Goal: Check status: Check status

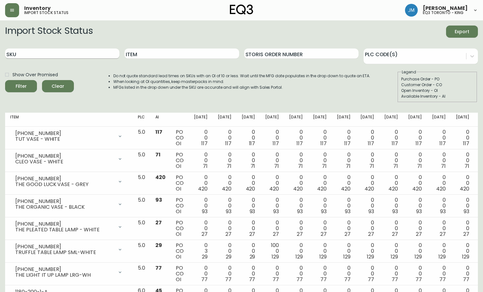
click at [47, 52] on input "SKU" at bounding box center [62, 53] width 114 height 10
paste input "[PHONE_NUMBER]"
type input "[PHONE_NUMBER]"
click at [5, 80] on button "Filter" at bounding box center [21, 86] width 32 height 12
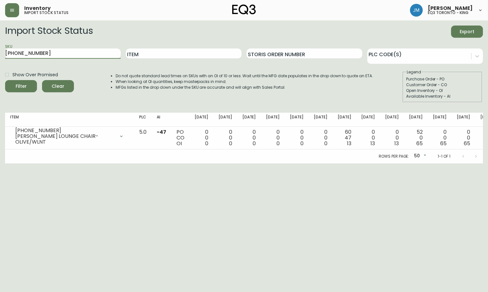
drag, startPoint x: 62, startPoint y: 58, endPoint x: 0, endPoint y: 53, distance: 62.4
click at [0, 53] on html "Inventory import stock status [PERSON_NAME] eq3 [GEOGRAPHIC_DATA] - king Import…" at bounding box center [244, 81] width 488 height 163
click at [150, 51] on input "Item" at bounding box center [184, 53] width 116 height 10
type input "LOONY"
click at [5, 80] on button "Filter" at bounding box center [21, 86] width 32 height 12
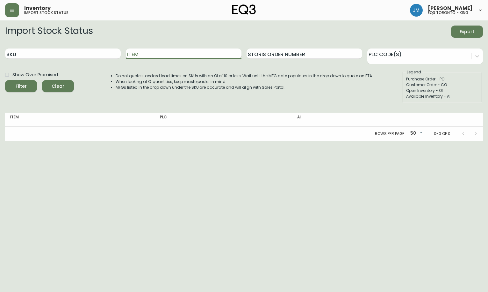
click at [147, 53] on input "Item" at bounding box center [184, 53] width 116 height 10
type input "[PERSON_NAME]"
click at [5, 80] on button "Filter" at bounding box center [21, 86] width 32 height 12
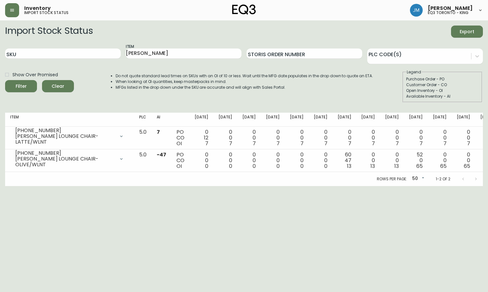
drag, startPoint x: 54, startPoint y: 230, endPoint x: 90, endPoint y: 3, distance: 229.9
click at [54, 186] on html "Inventory import stock status [PERSON_NAME] eq3 [GEOGRAPHIC_DATA] - king Import…" at bounding box center [244, 93] width 488 height 186
